Goal: Information Seeking & Learning: Learn about a topic

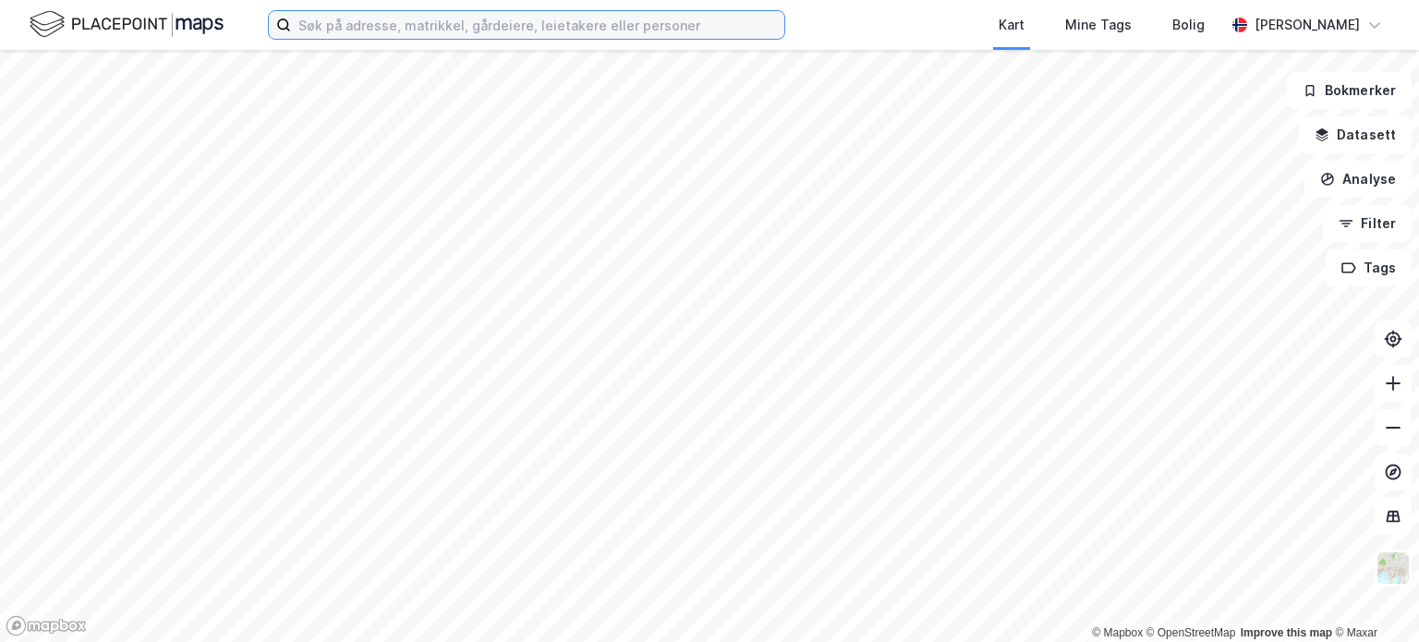
click at [447, 32] on input at bounding box center [537, 25] width 493 height 28
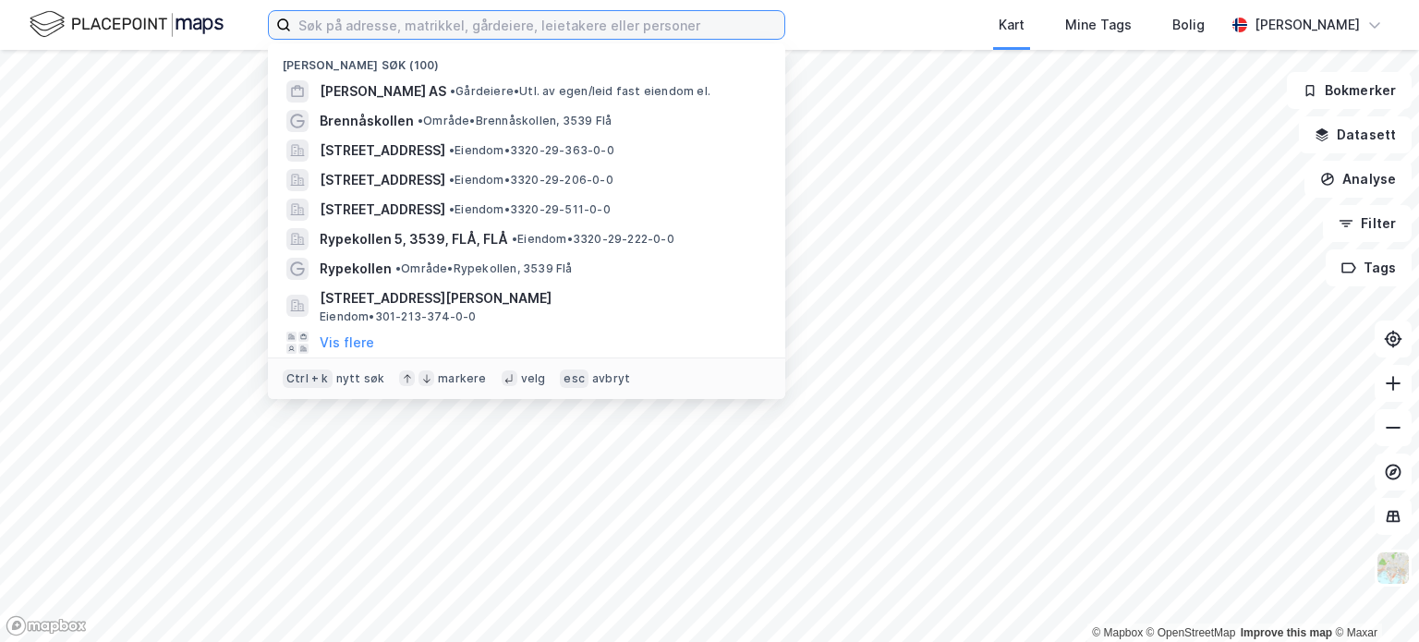
paste input "Siva - Selskapet For Industrivekst Sf"
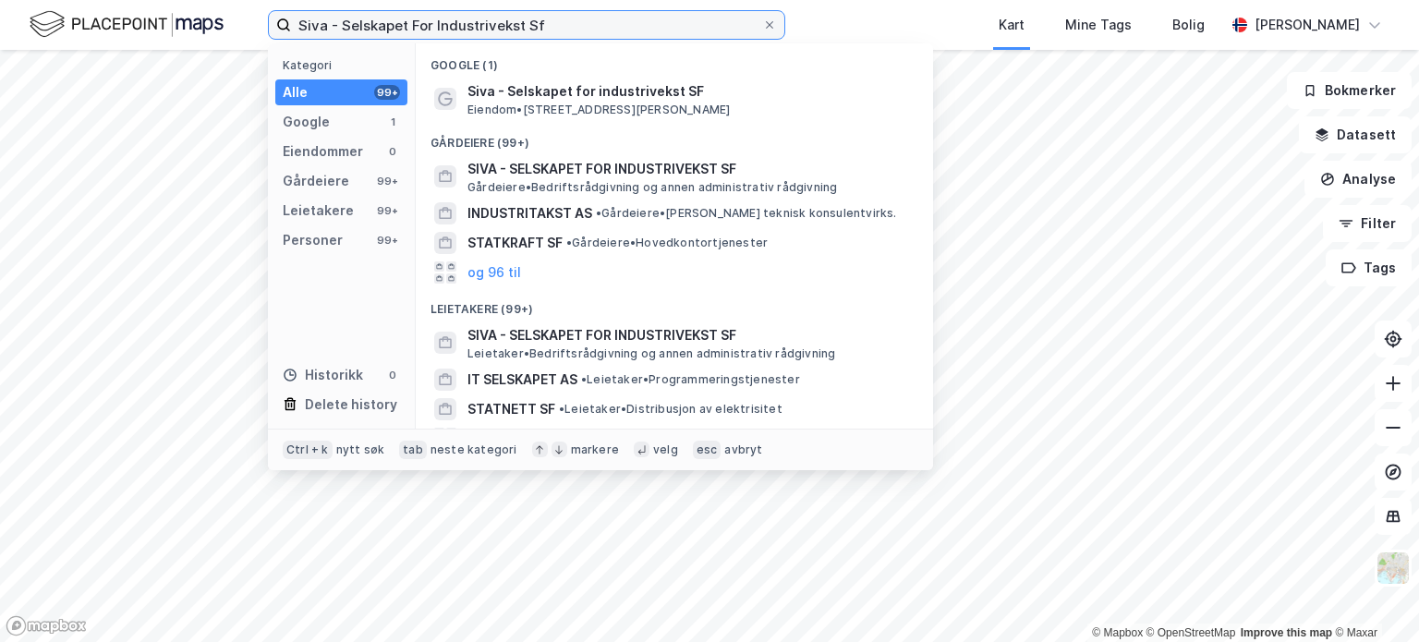
type input "Siva - Selskapet For Industrivekst Sf"
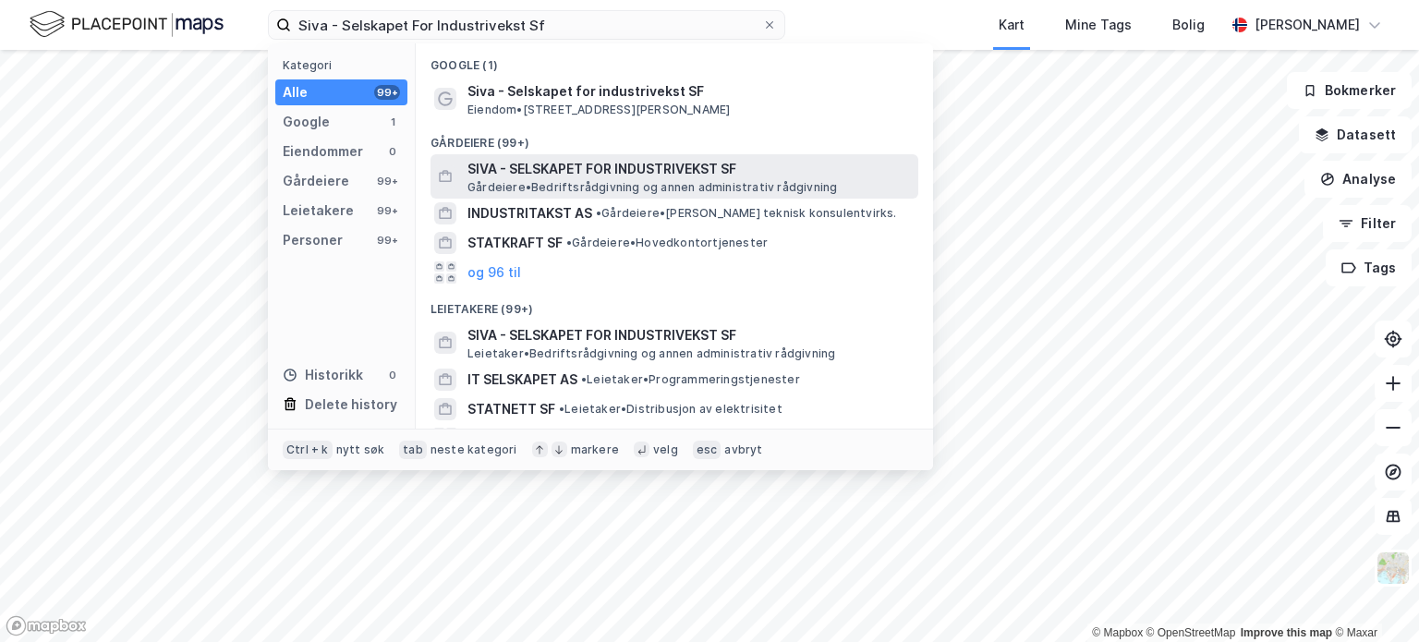
click at [505, 163] on span "SIVA - SELSKAPET FOR INDUSTRIVEKST SF" at bounding box center [688, 169] width 443 height 22
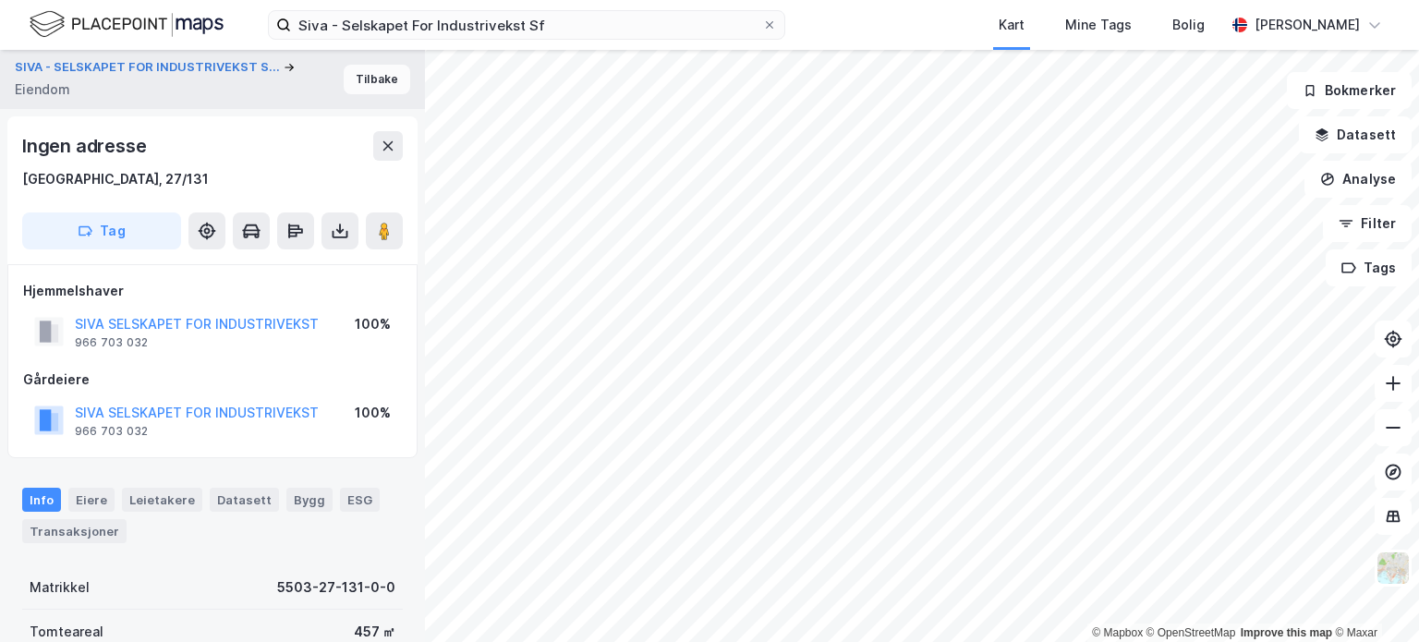
click at [377, 77] on button "Tilbake" at bounding box center [377, 80] width 67 height 30
